Goal: Transaction & Acquisition: Purchase product/service

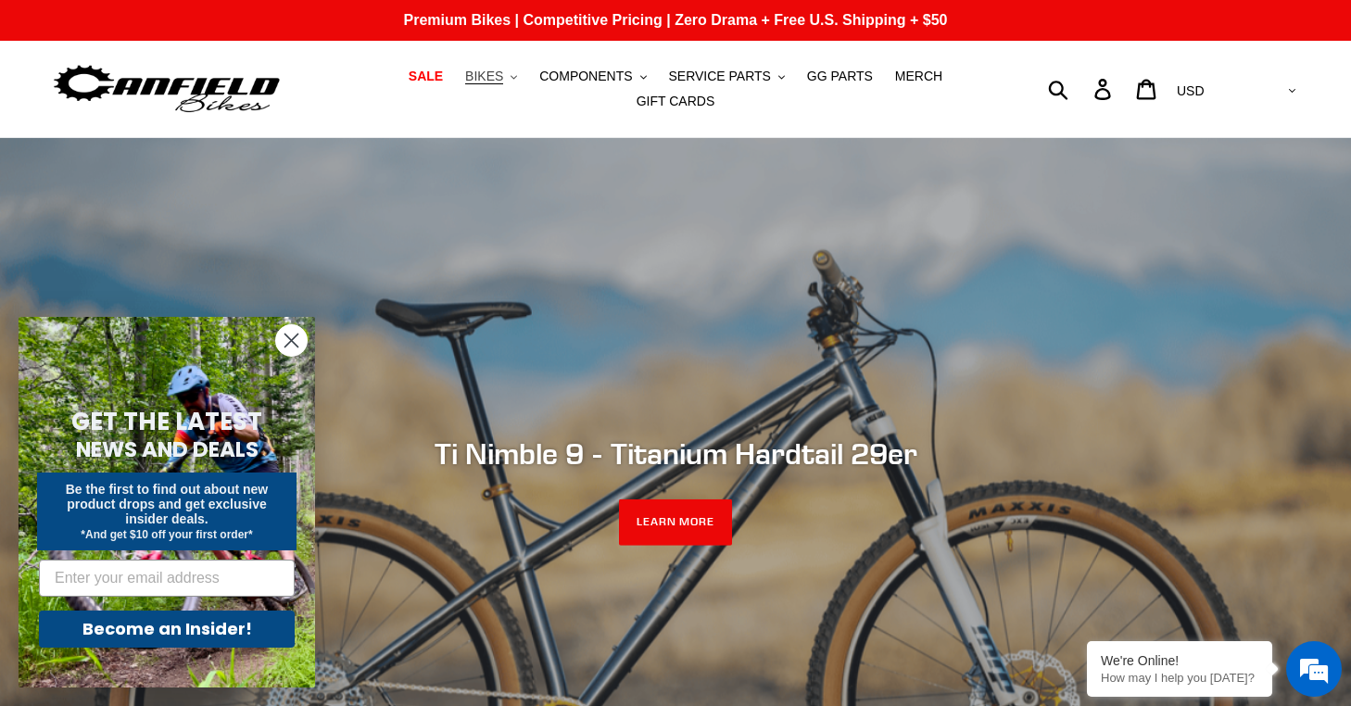
click at [489, 81] on span "BIKES" at bounding box center [484, 77] width 38 height 16
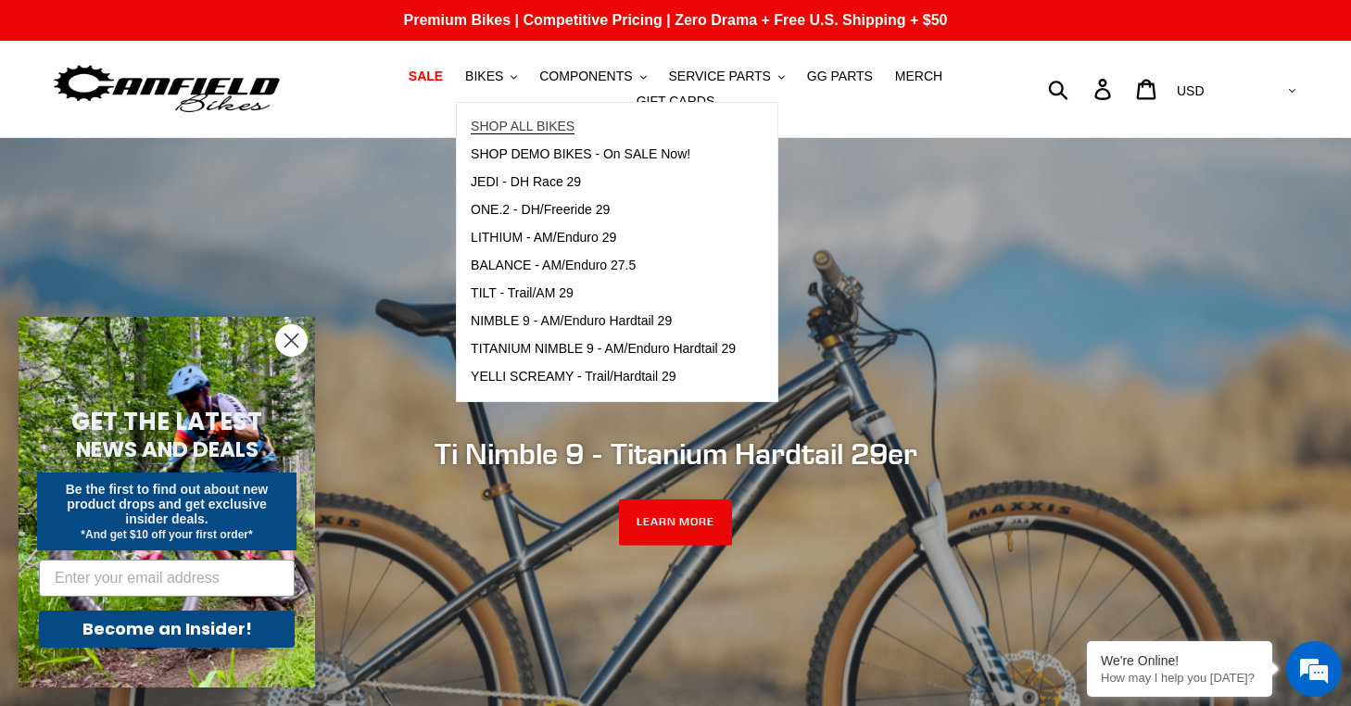
click at [513, 122] on span "SHOP ALL BIKES" at bounding box center [523, 127] width 104 height 16
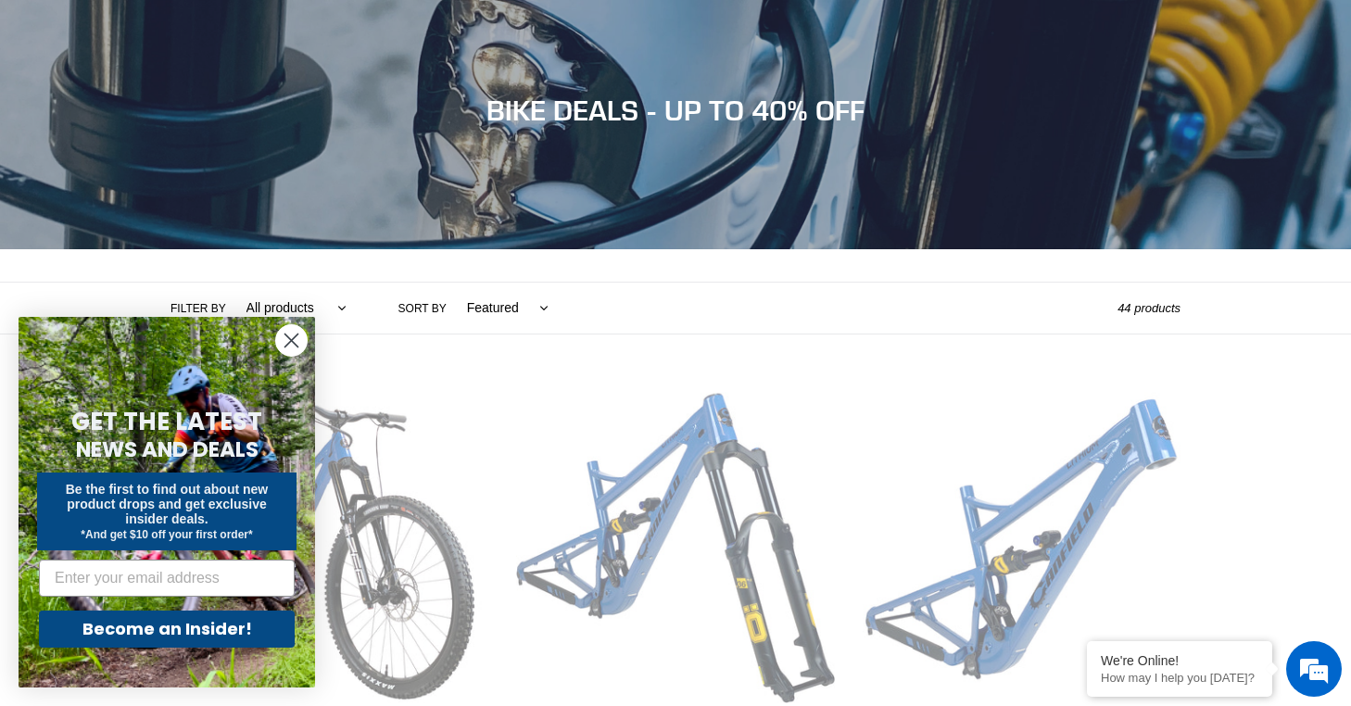
scroll to position [179, 0]
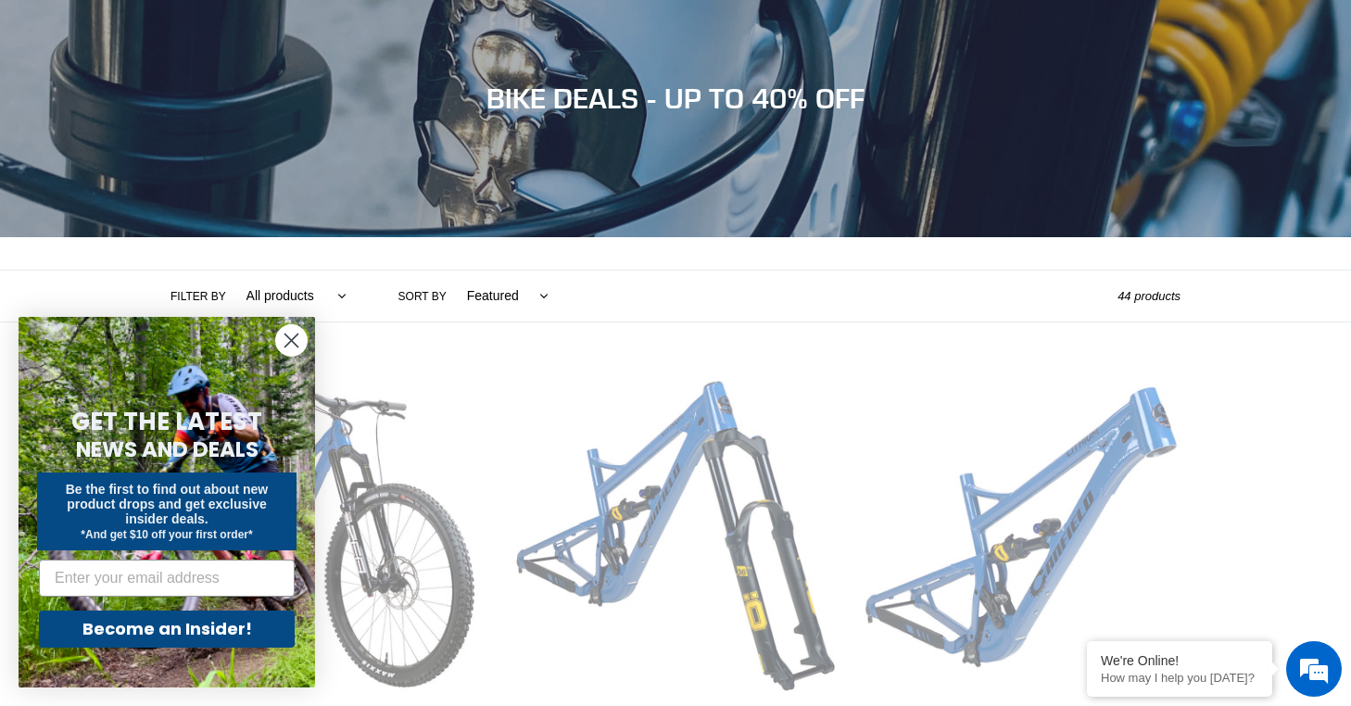
click at [281, 335] on circle "Close dialog" at bounding box center [291, 340] width 31 height 31
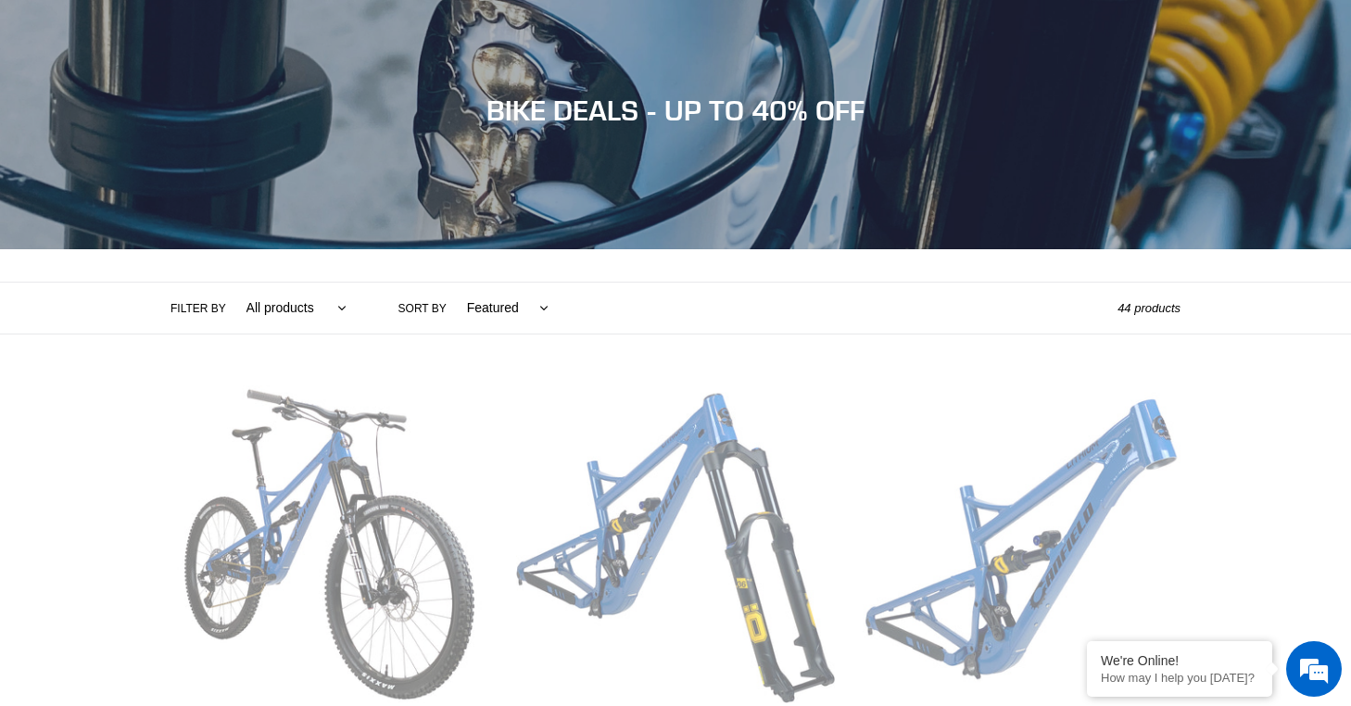
scroll to position [0, 0]
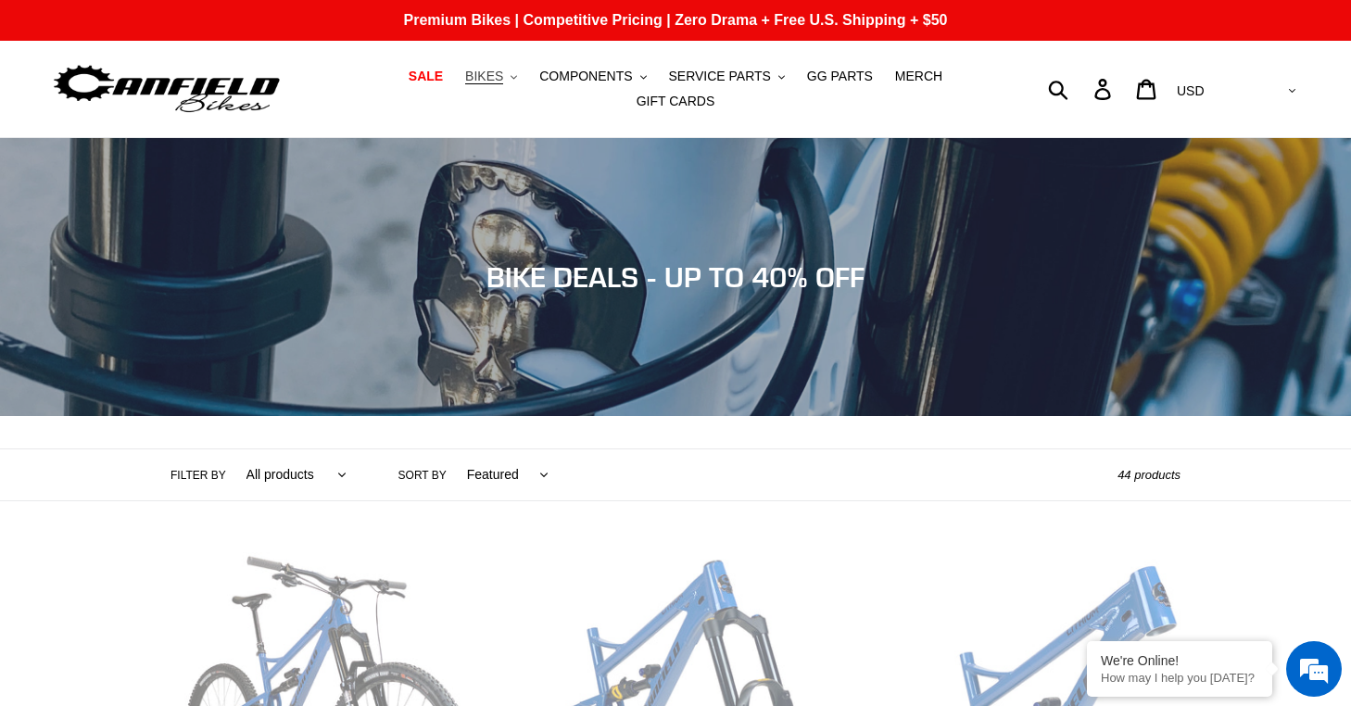
click at [499, 74] on span "BIKES" at bounding box center [484, 77] width 38 height 16
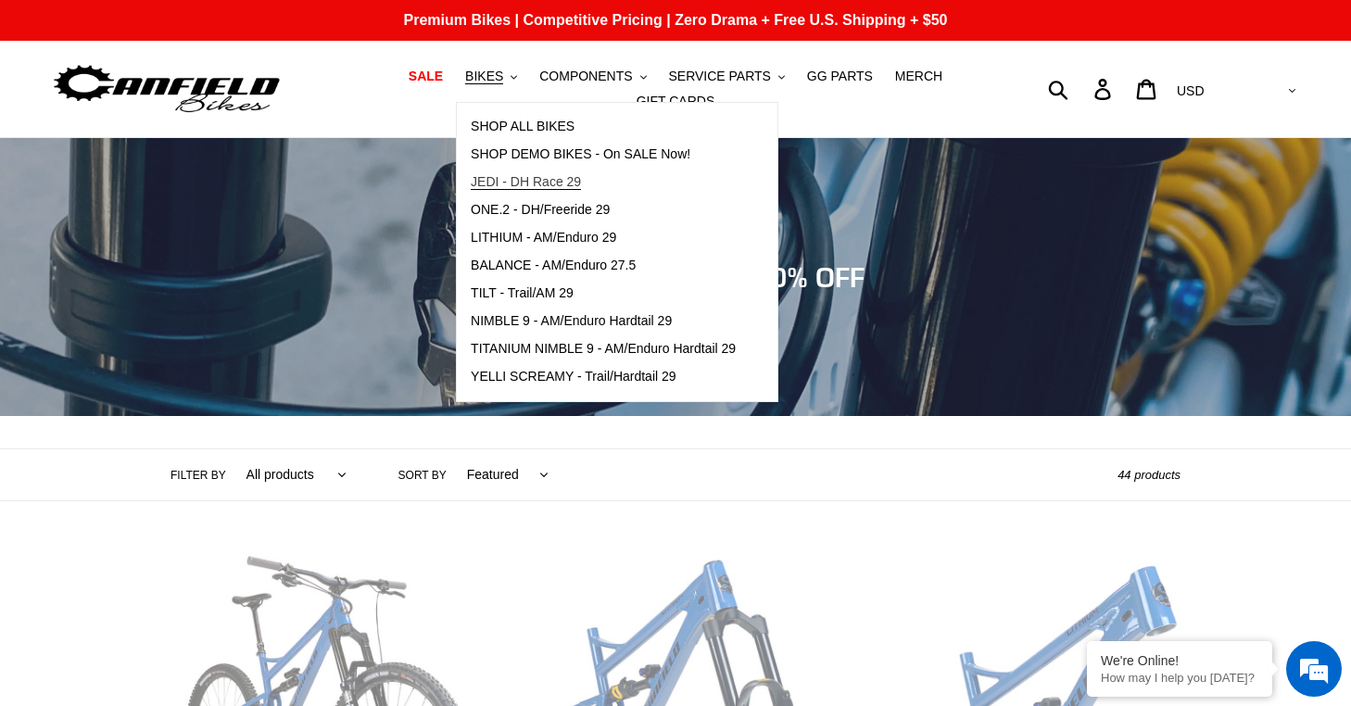
click at [535, 174] on span "JEDI - DH Race 29" at bounding box center [526, 182] width 110 height 16
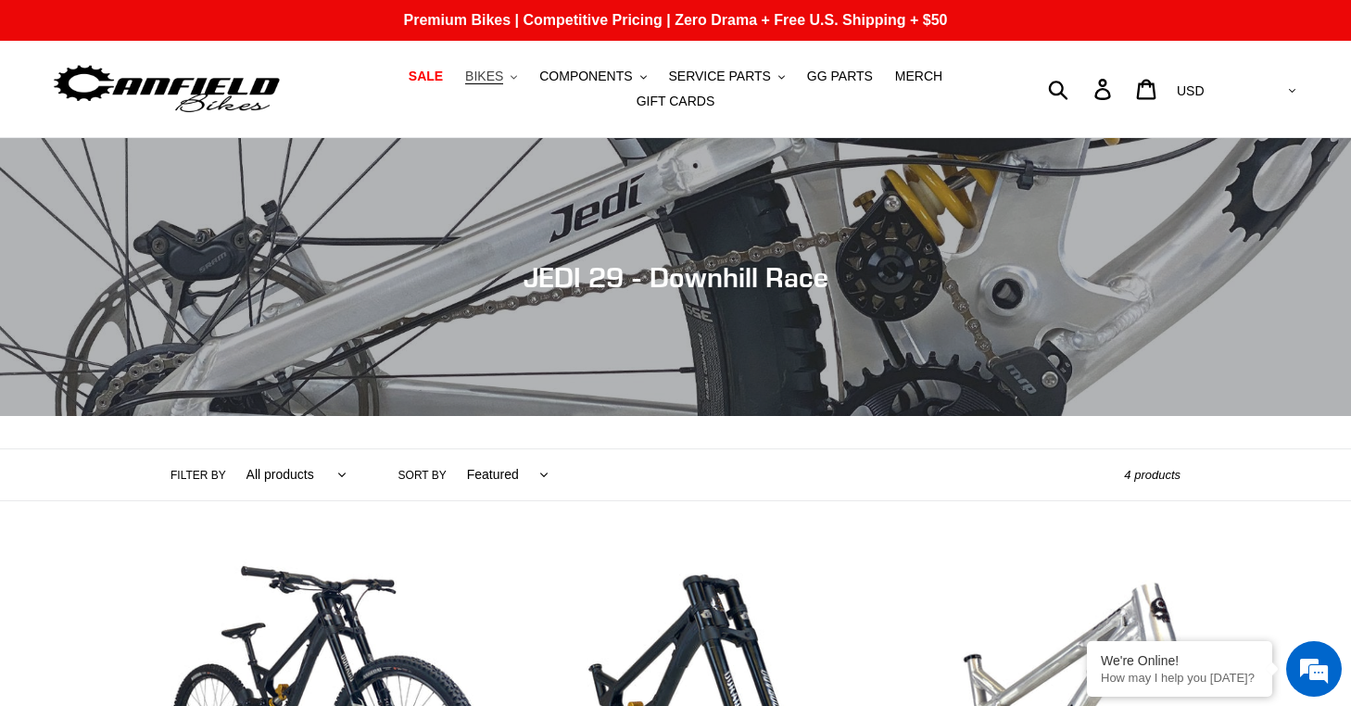
click at [485, 79] on span "BIKES" at bounding box center [484, 77] width 38 height 16
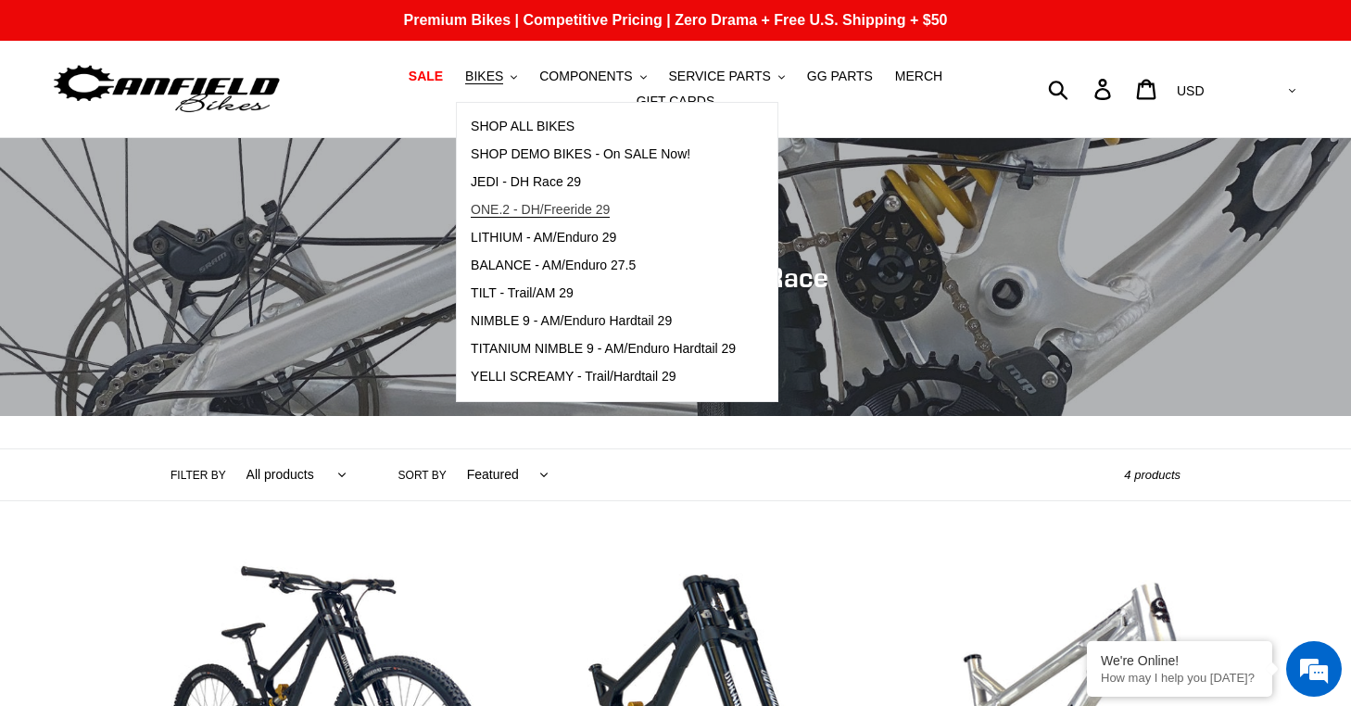
click at [548, 216] on span "ONE.2 - DH/Freeride 29" at bounding box center [540, 210] width 139 height 16
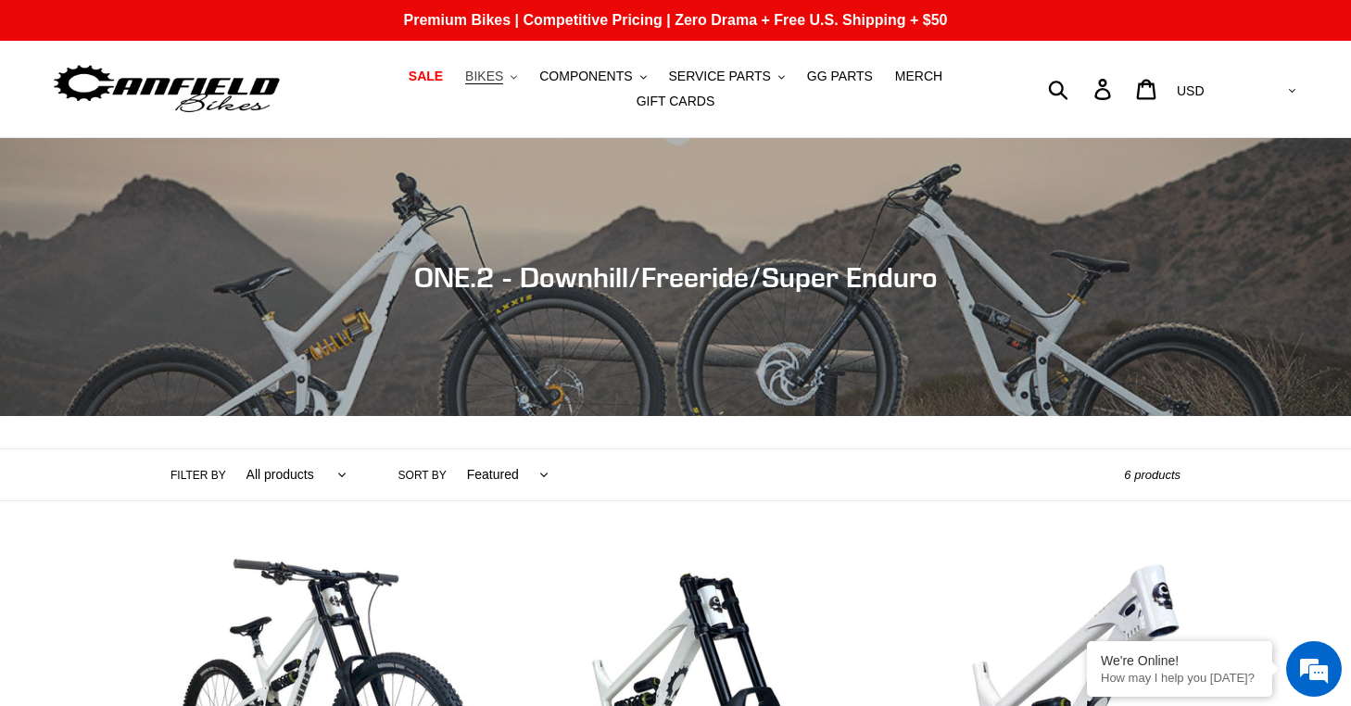
click at [500, 82] on span "BIKES" at bounding box center [484, 77] width 38 height 16
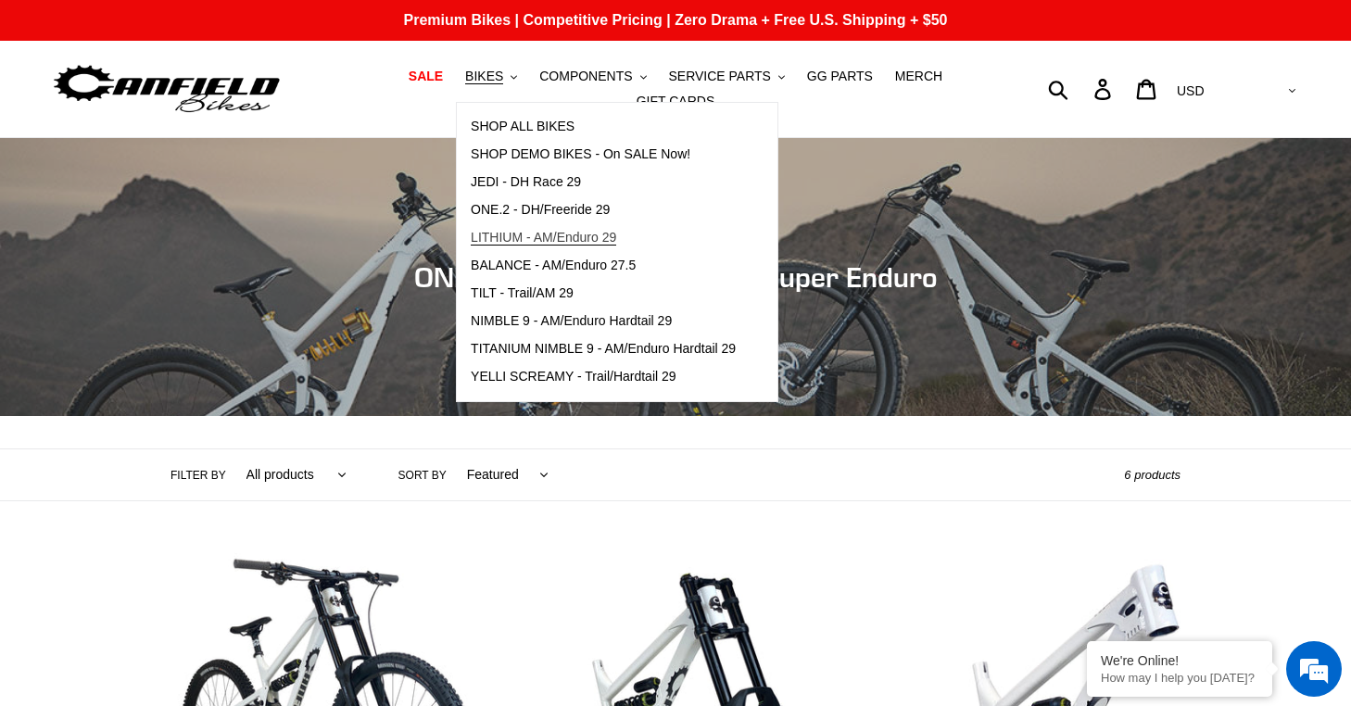
click at [565, 241] on span "LITHIUM - AM/Enduro 29" at bounding box center [543, 238] width 145 height 16
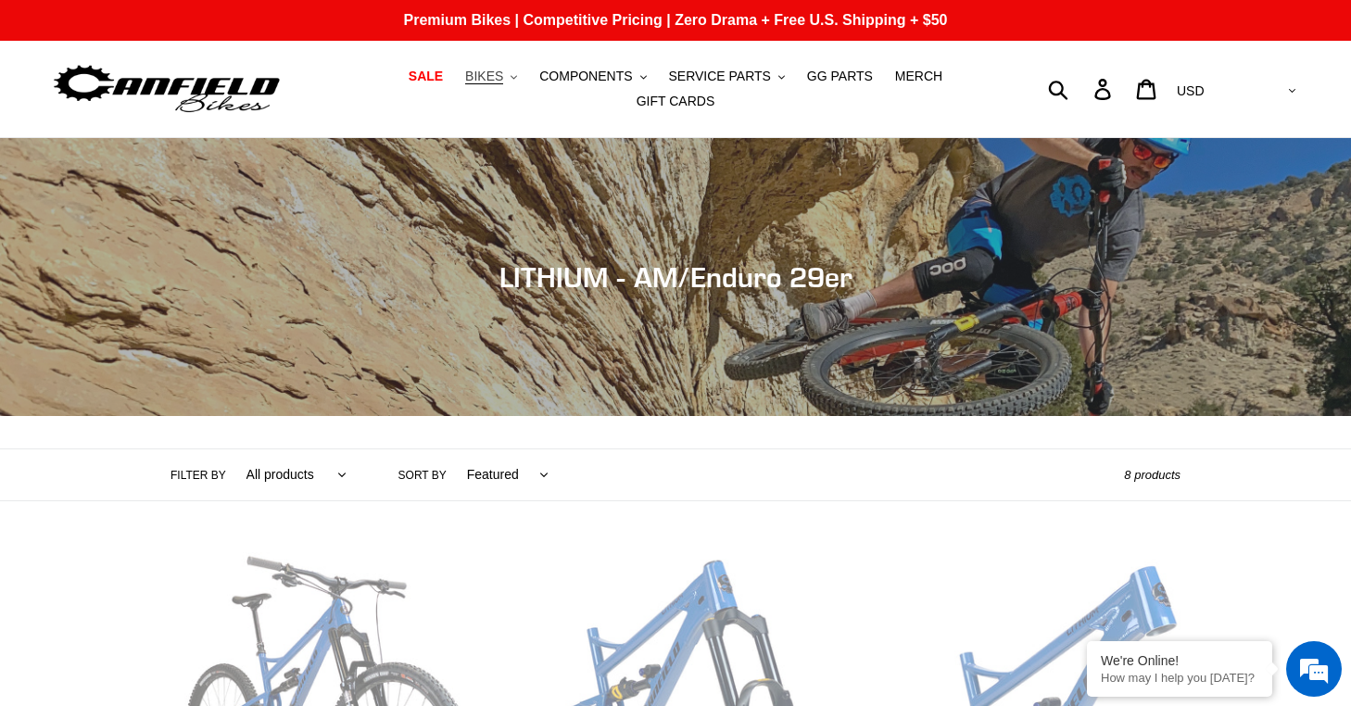
click at [500, 79] on span "BIKES" at bounding box center [484, 77] width 38 height 16
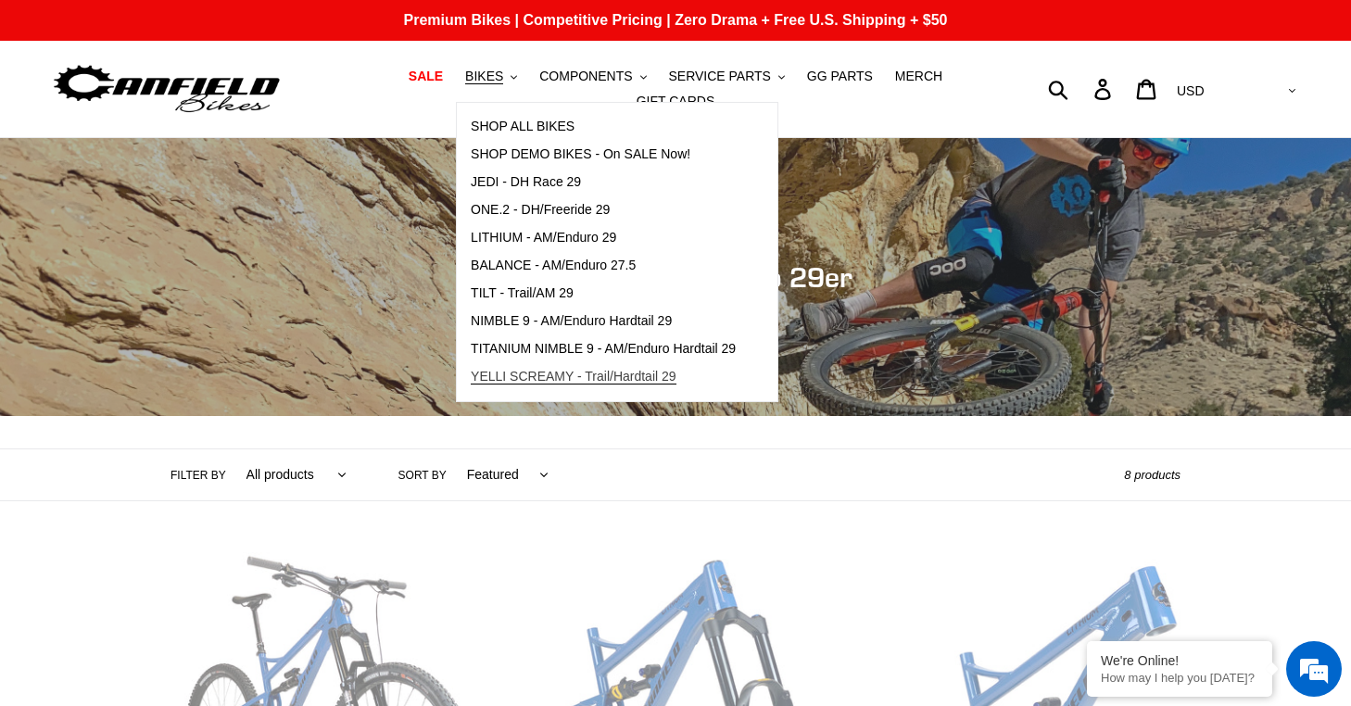
click at [547, 381] on span "YELLI SCREAMY - Trail/Hardtail 29" at bounding box center [574, 377] width 206 height 16
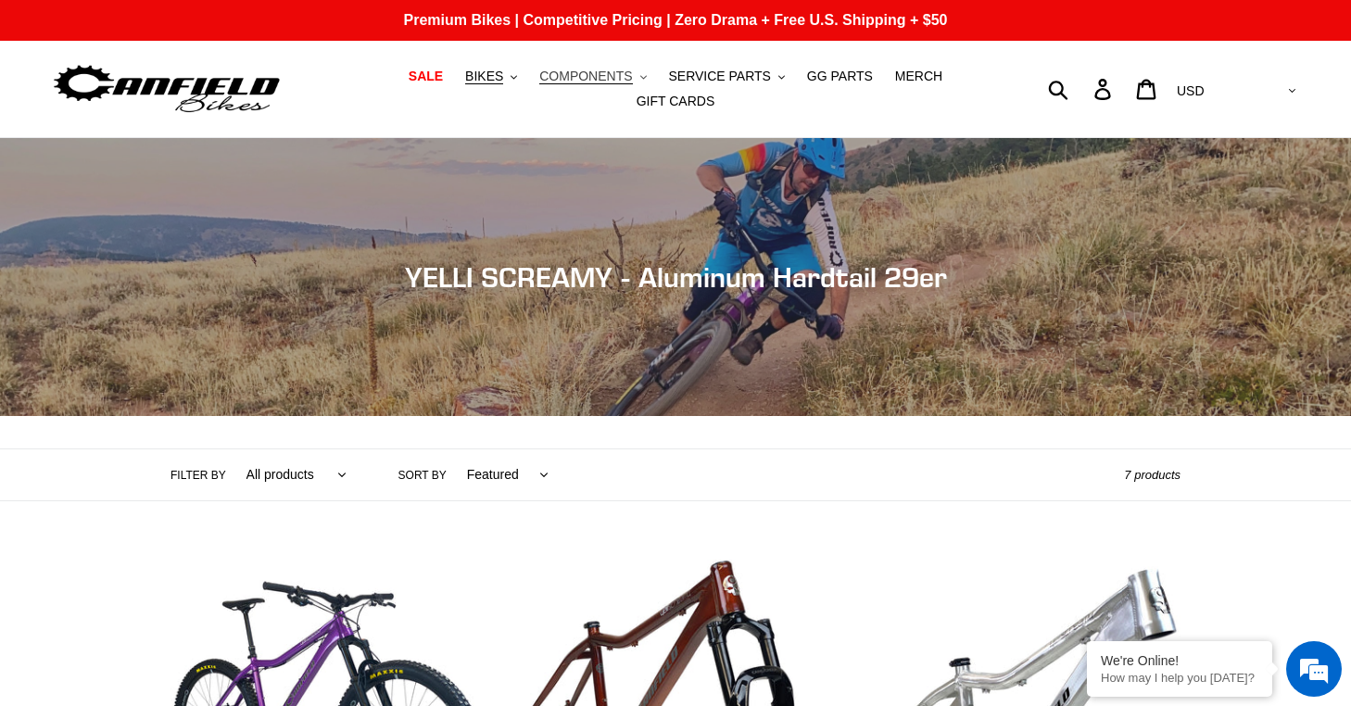
click at [574, 86] on button "COMPONENTS .cls-1{fill:#231f20}" at bounding box center [592, 76] width 125 height 25
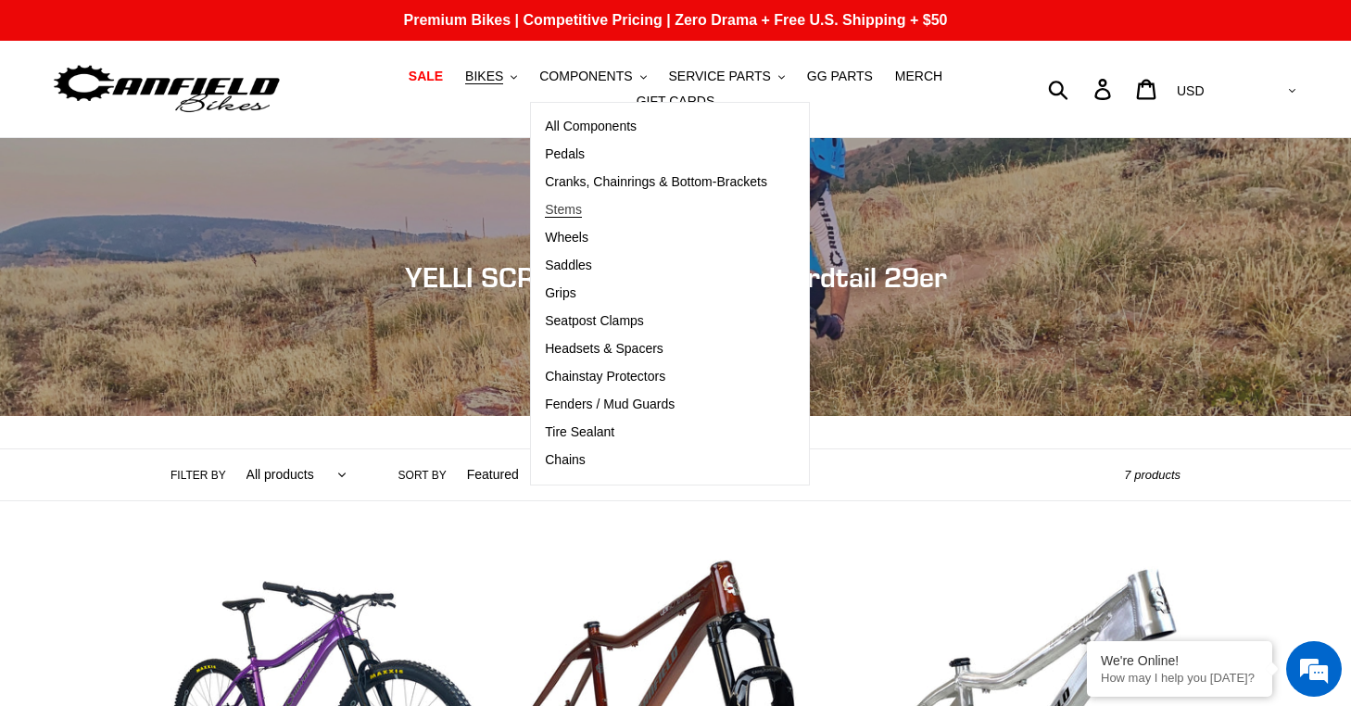
click at [565, 204] on span "Stems" at bounding box center [563, 210] width 37 height 16
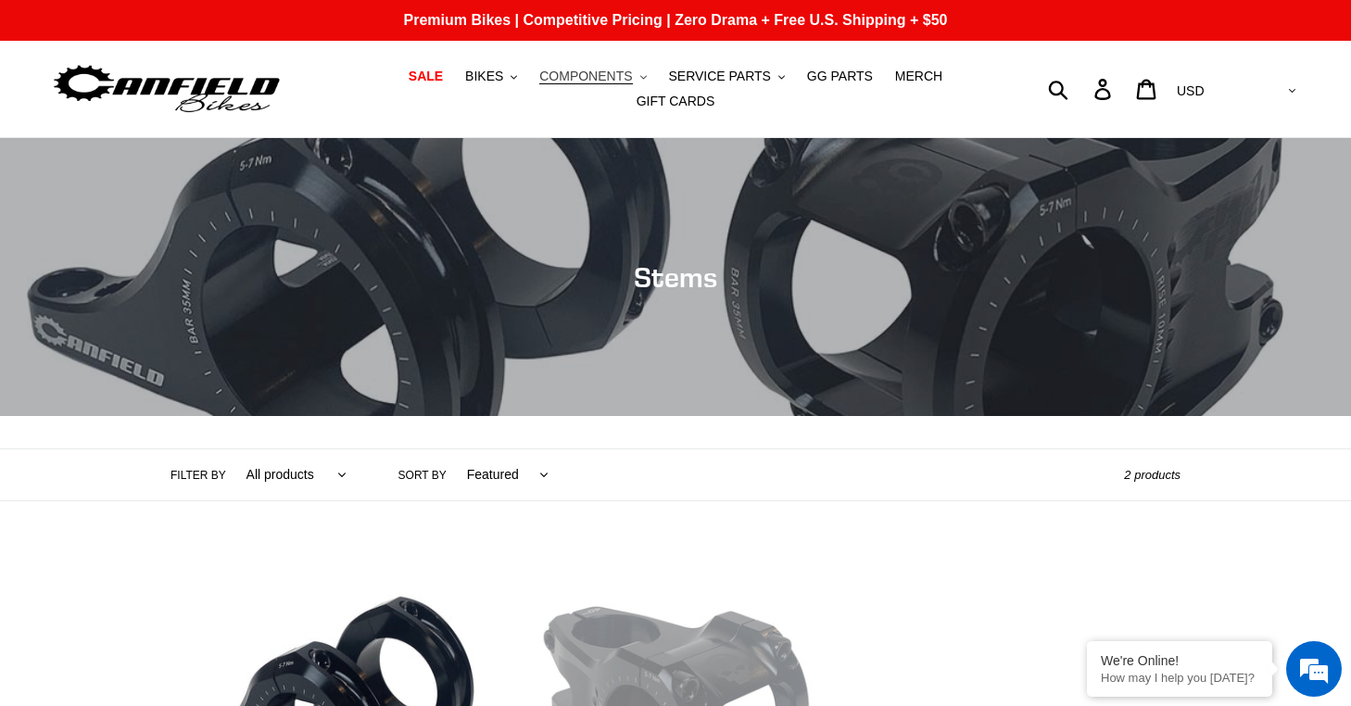
click at [590, 82] on span "COMPONENTS" at bounding box center [585, 77] width 93 height 16
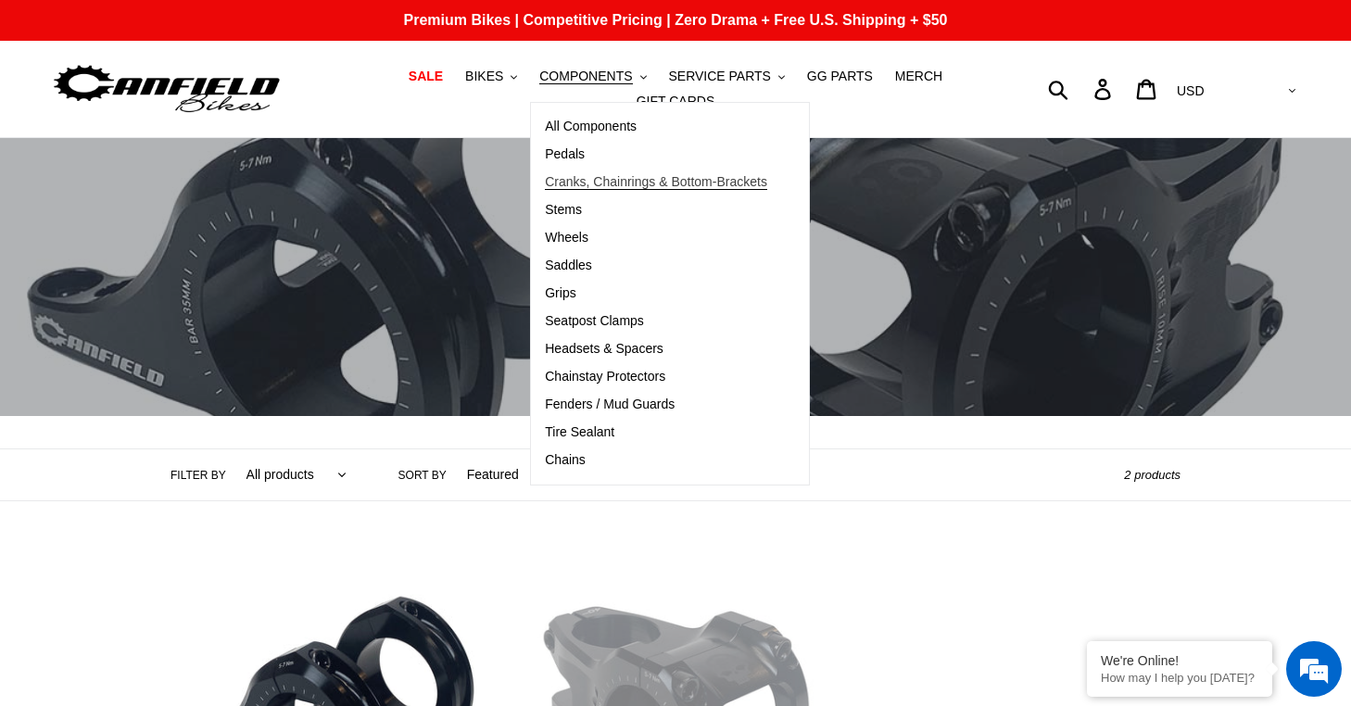
click at [579, 184] on span "Cranks, Chainrings & Bottom-Brackets" at bounding box center [656, 182] width 222 height 16
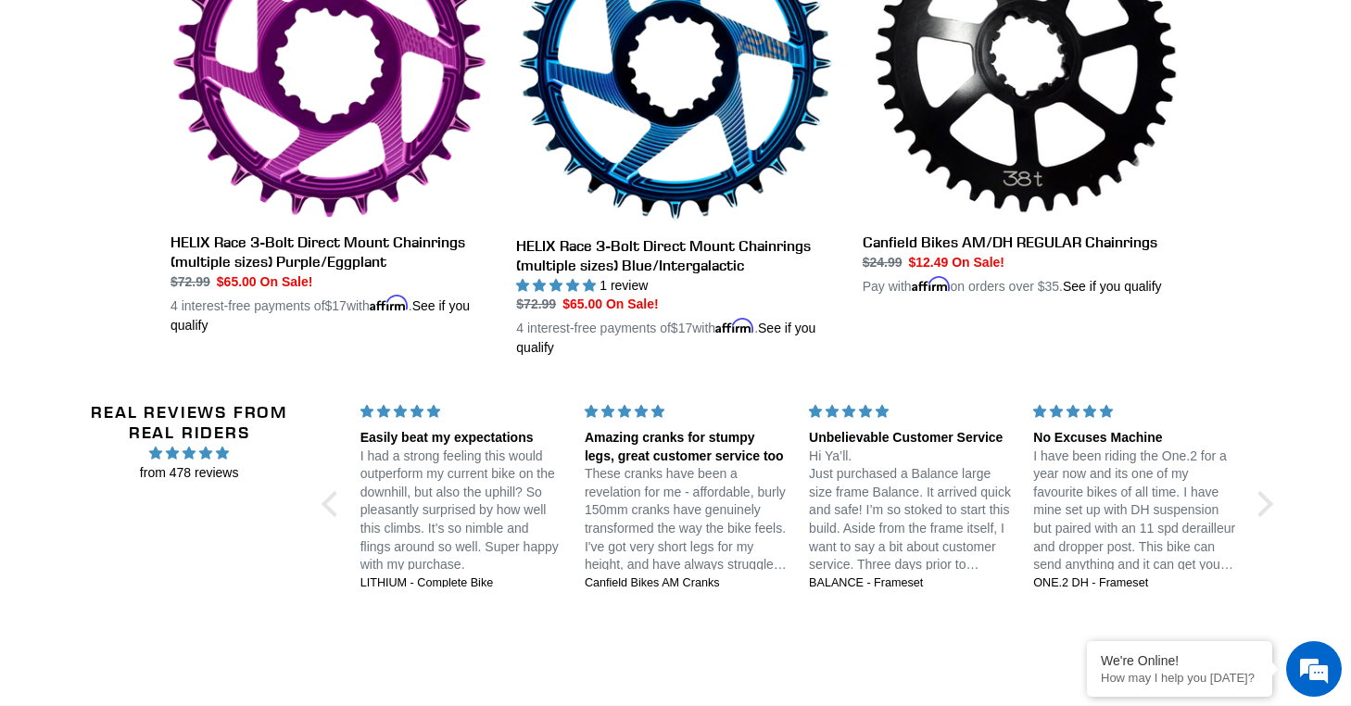
scroll to position [1566, 0]
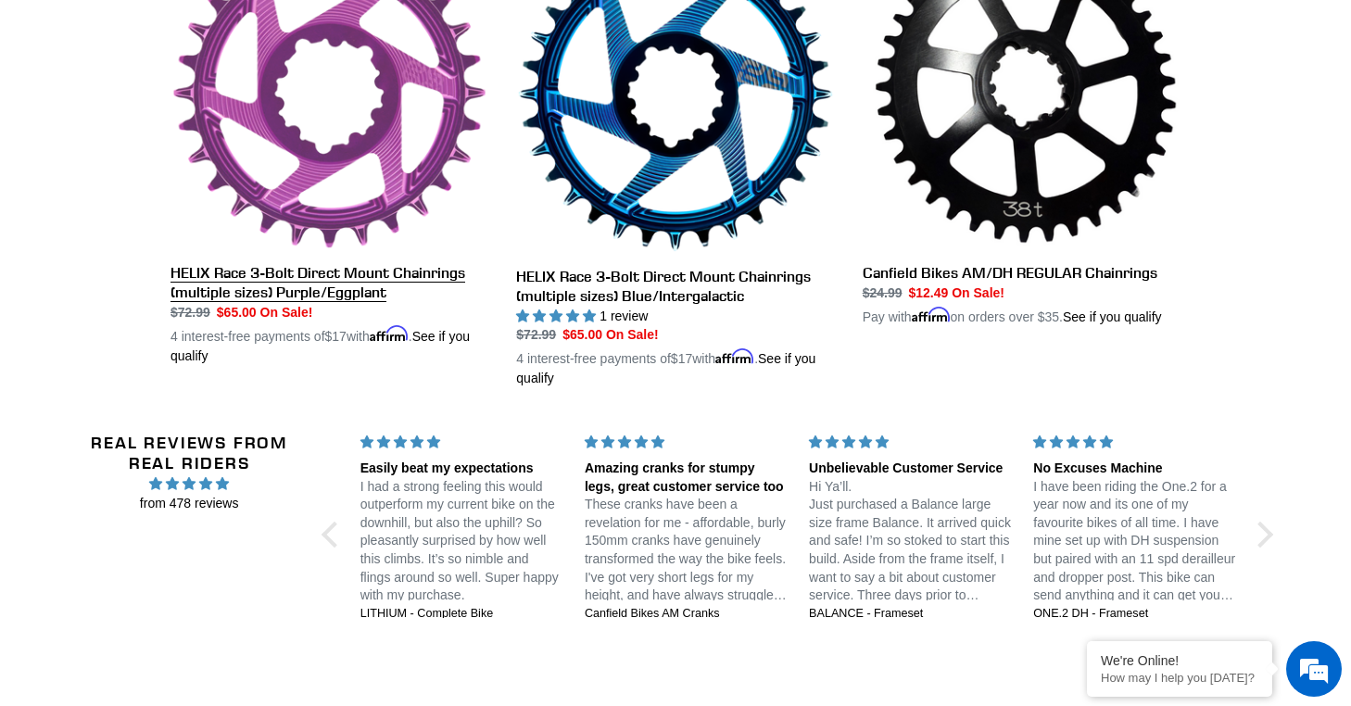
click at [316, 165] on link "HELIX Race 3-Bolt Direct Mount Chainrings (multiple sizes) Purple/Eggplant" at bounding box center [329, 150] width 318 height 430
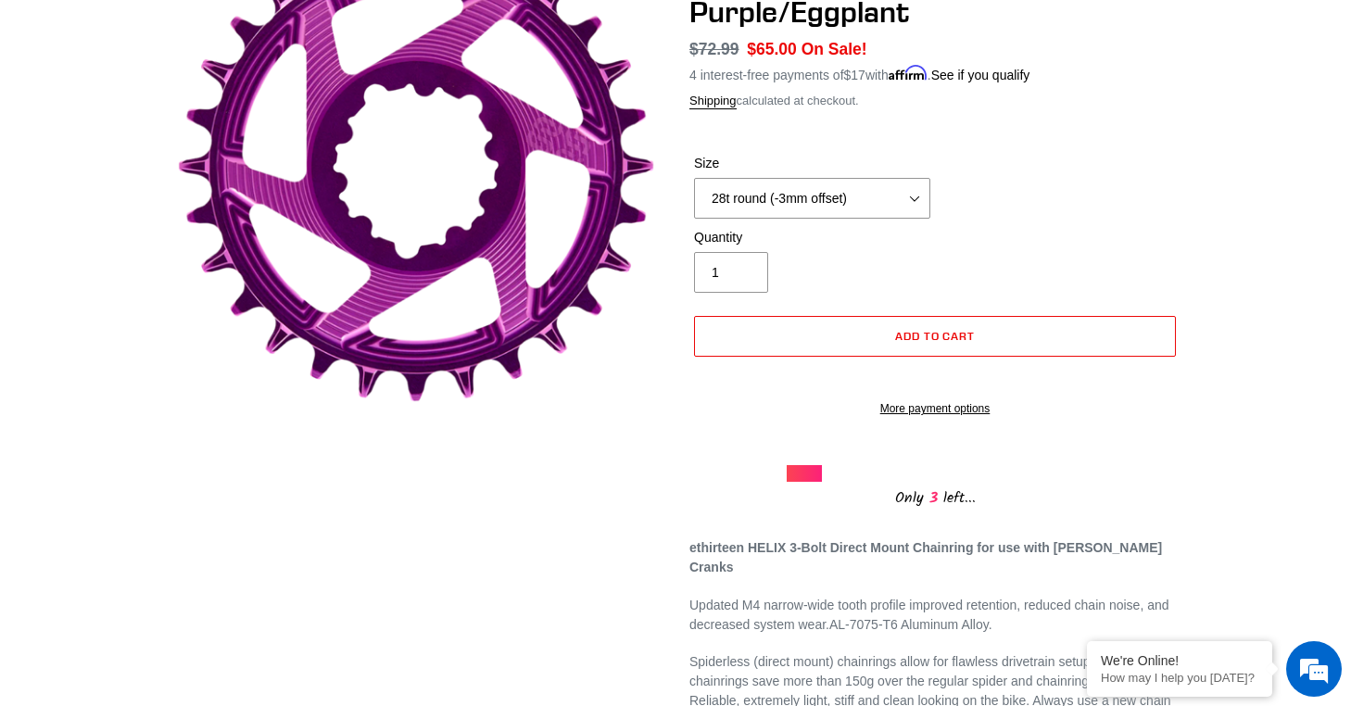
scroll to position [267, 0]
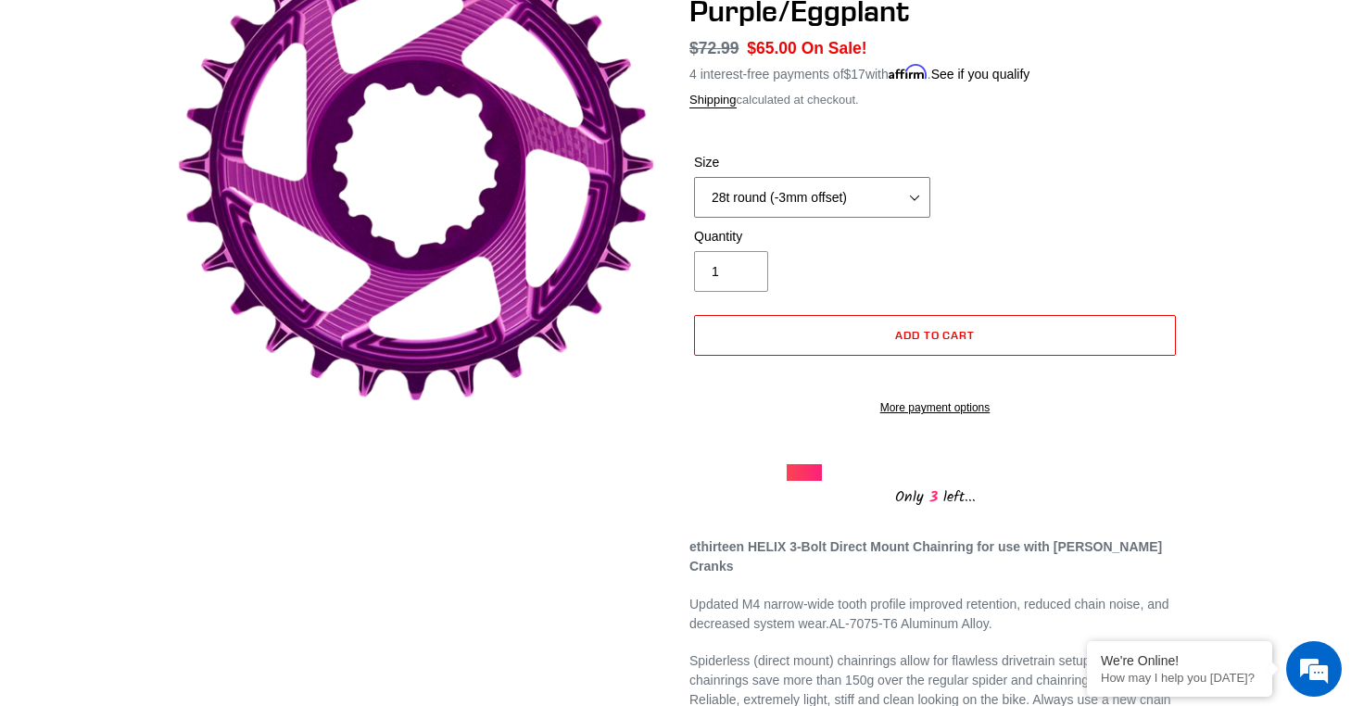
click at [774, 194] on select "28t round (-3mm offset) 30t round (-3mm offset) 32t round (-3mm offset) 34t rou…" at bounding box center [812, 197] width 236 height 41
